Goal: Task Accomplishment & Management: Manage account settings

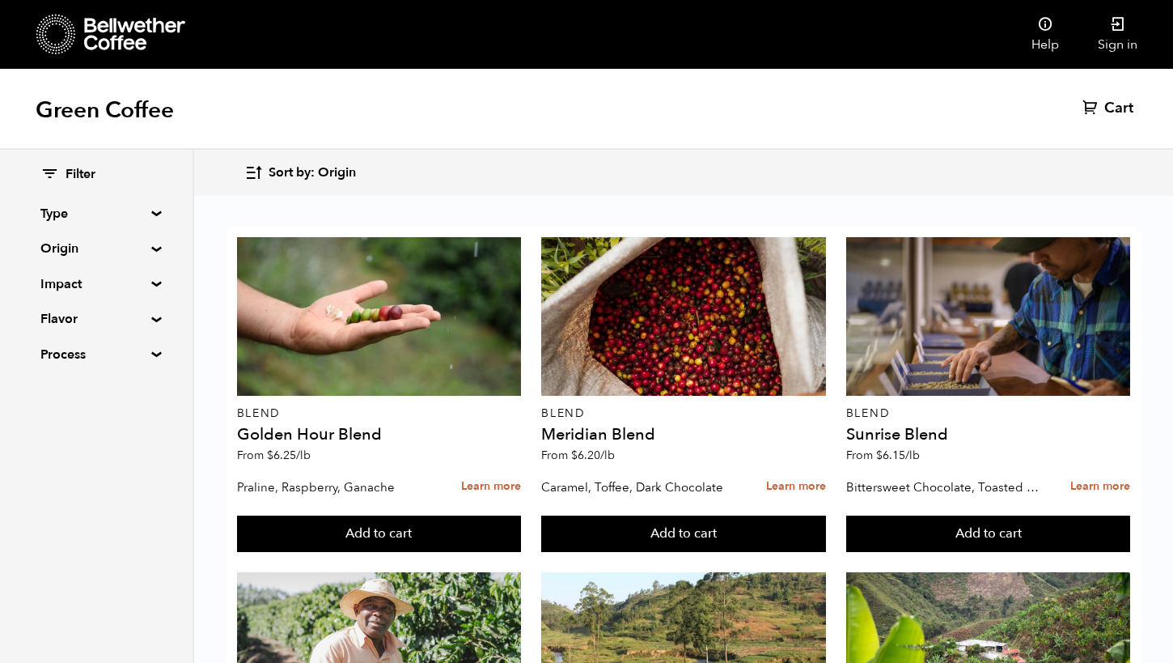
click at [54, 40] on icon at bounding box center [56, 34] width 40 height 41
click at [1121, 37] on link "Sign in" at bounding box center [1118, 34] width 78 height 69
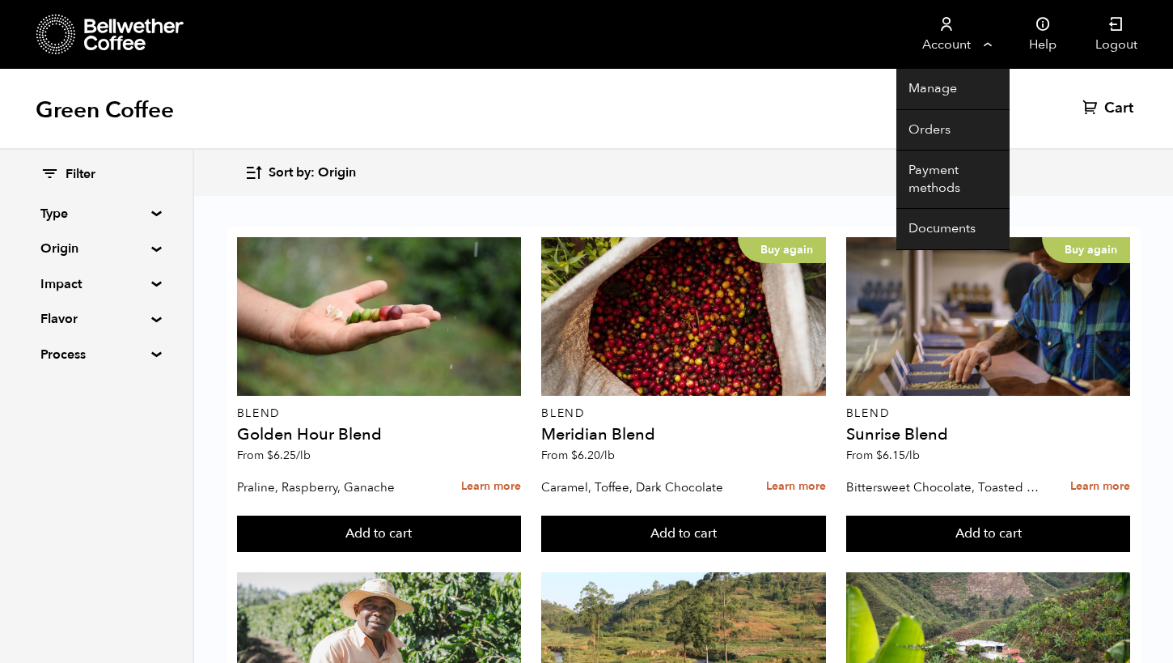
click at [956, 58] on link "Account" at bounding box center [946, 34] width 100 height 69
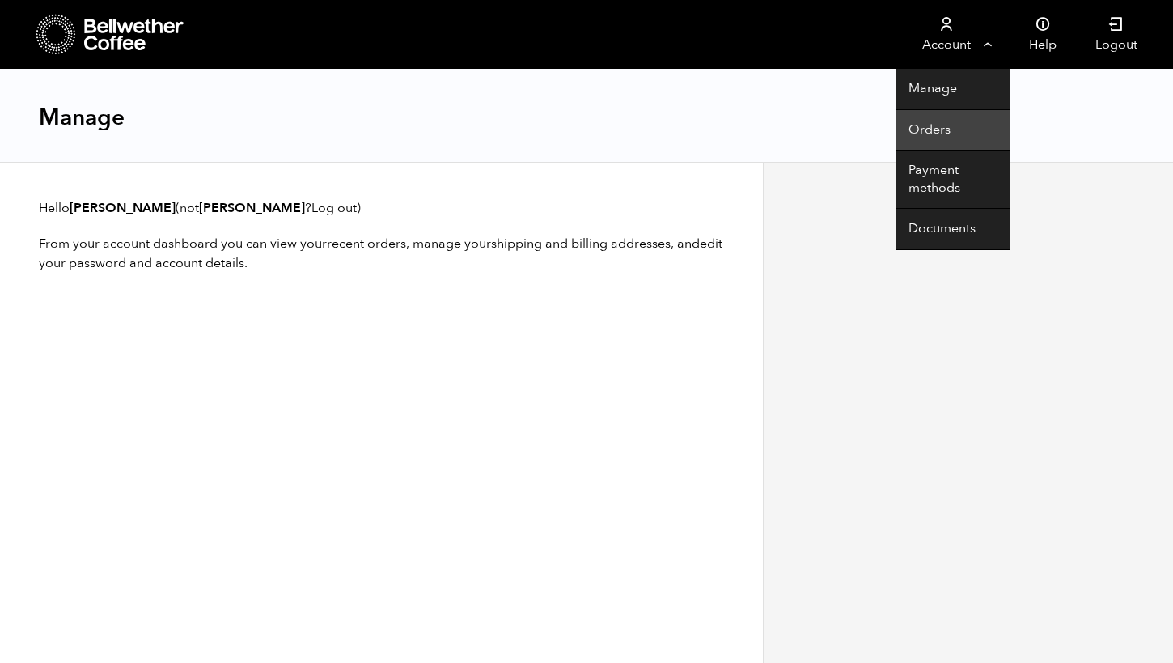
click at [939, 122] on link "Orders" at bounding box center [952, 130] width 113 height 41
